Goal: Find specific fact: Find specific fact

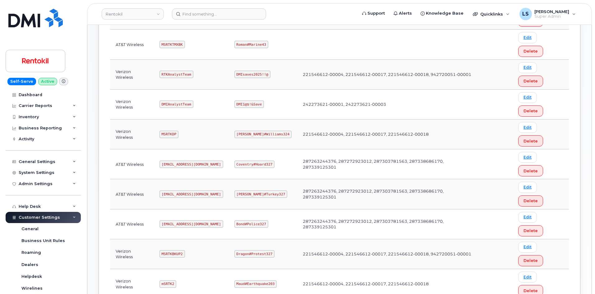
scroll to position [248, 0]
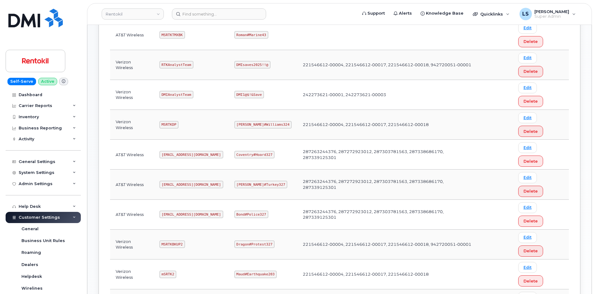
copy code "Gaza#Sarkar43"
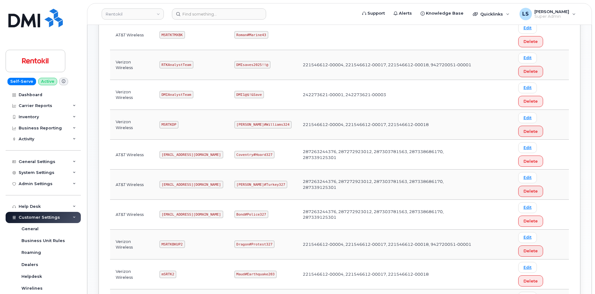
copy code "Gaza#Sarkar43"
